Goal: Find specific page/section: Find specific page/section

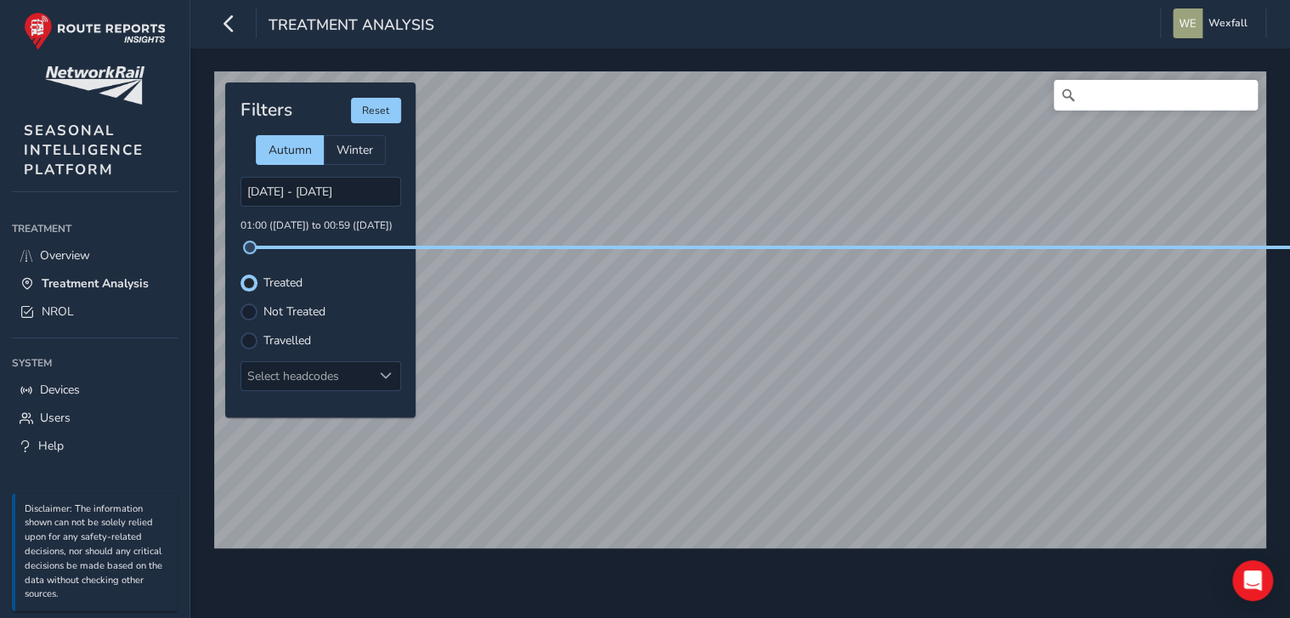
click at [246, 26] on div "Treatment Analysis" at bounding box center [324, 23] width 220 height 30
click at [236, 25] on icon "button" at bounding box center [229, 23] width 18 height 30
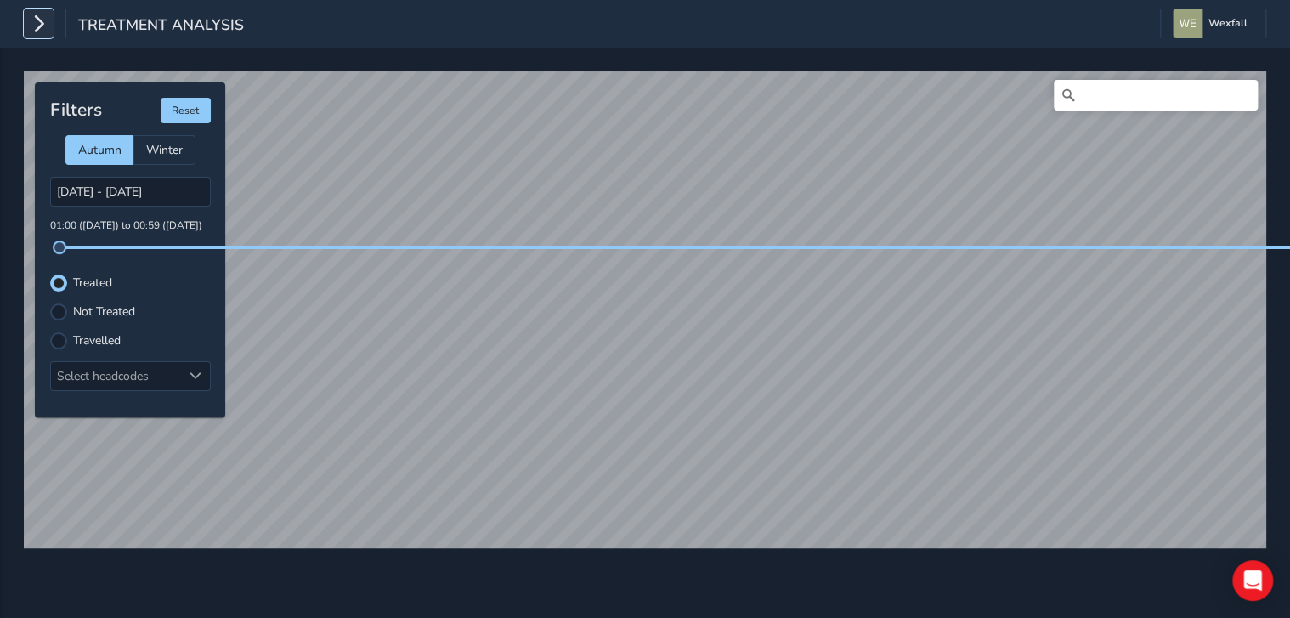
click at [44, 30] on icon "button" at bounding box center [39, 23] width 18 height 30
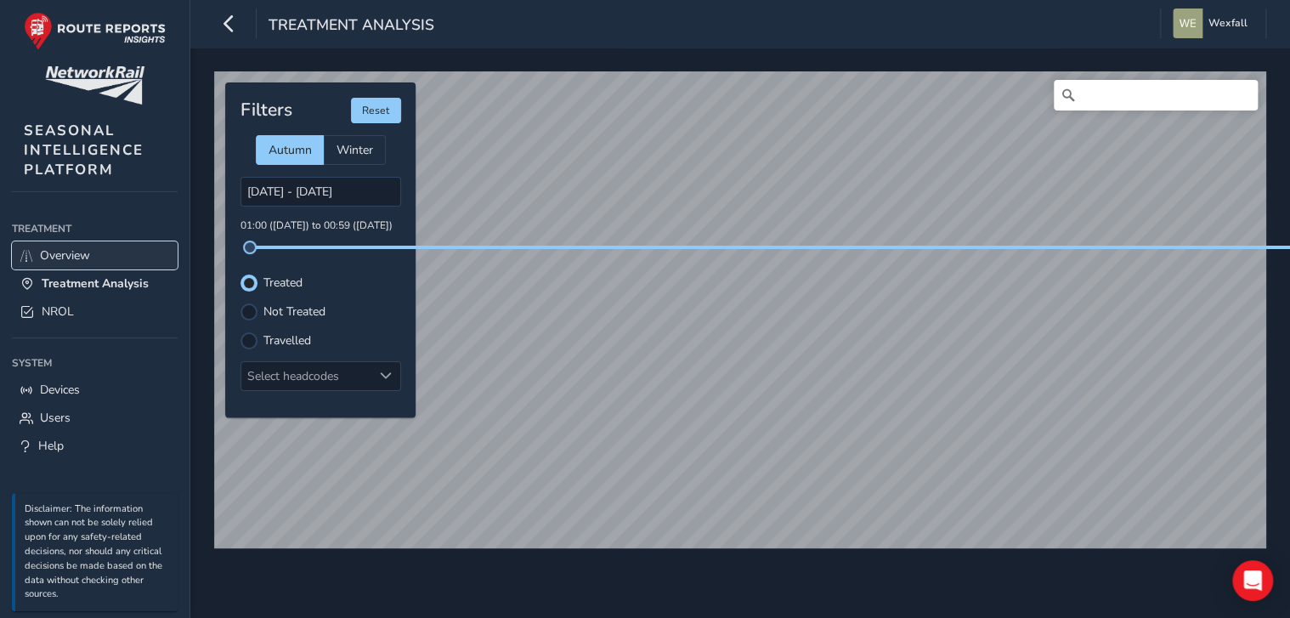
click at [72, 251] on span "Overview" at bounding box center [65, 255] width 50 height 16
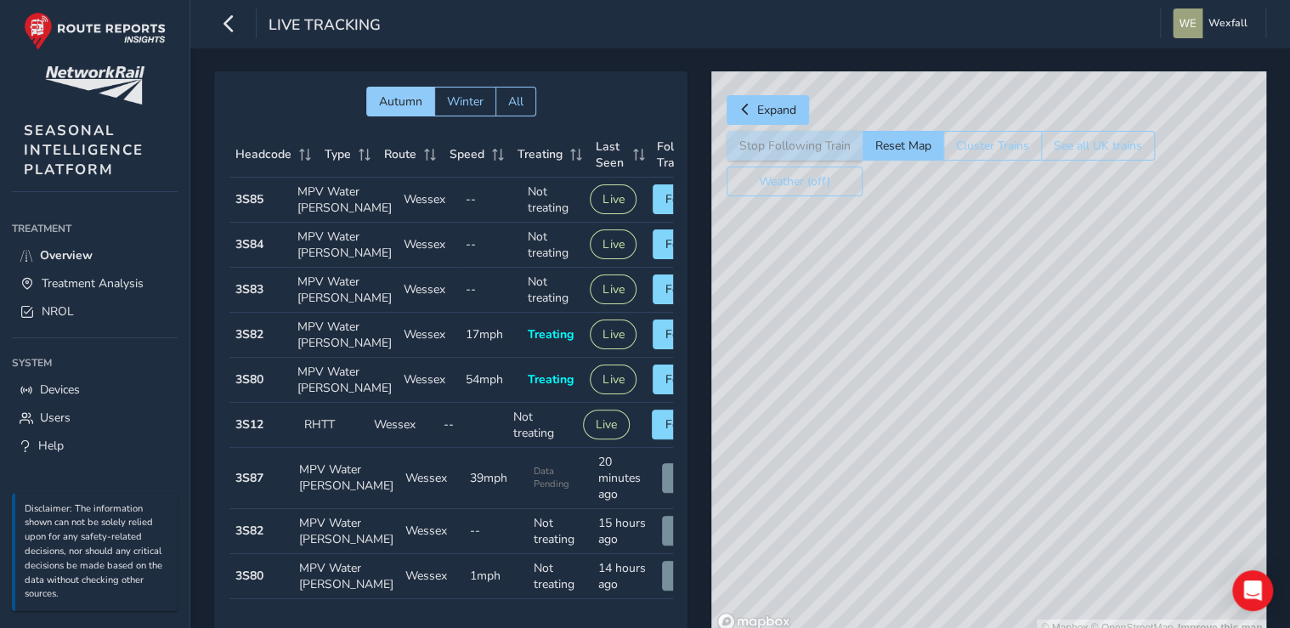
drag, startPoint x: 1020, startPoint y: 431, endPoint x: 841, endPoint y: 403, distance: 181.5
click at [841, 403] on div "© Mapbox © OpenStreetMap Improve this map" at bounding box center [988, 353] width 555 height 565
drag, startPoint x: 794, startPoint y: 328, endPoint x: 989, endPoint y: 382, distance: 202.9
click at [989, 382] on div "© Mapbox © OpenStreetMap Improve this map" at bounding box center [988, 353] width 555 height 565
click at [705, 354] on div "Autumn Winter All Headcode Type Route Speed Treating Last Seen Follow Train Hea…" at bounding box center [740, 365] width 1052 height 589
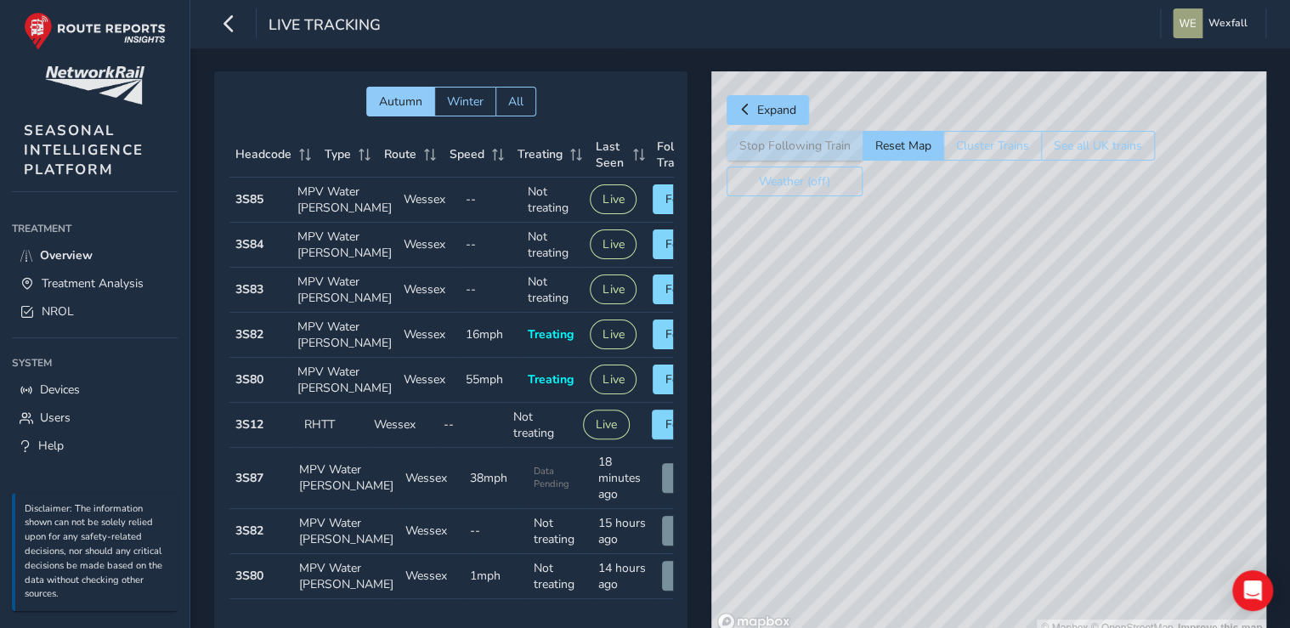
drag, startPoint x: 1110, startPoint y: 303, endPoint x: 970, endPoint y: 329, distance: 142.5
click at [970, 329] on div "© Mapbox © OpenStreetMap Improve this map" at bounding box center [988, 353] width 555 height 565
drag, startPoint x: 895, startPoint y: 359, endPoint x: 1036, endPoint y: 411, distance: 150.3
click at [1034, 411] on div "© Mapbox © OpenStreetMap Improve this map" at bounding box center [988, 353] width 555 height 565
